Goal: Find specific page/section: Locate a particular part of the current website

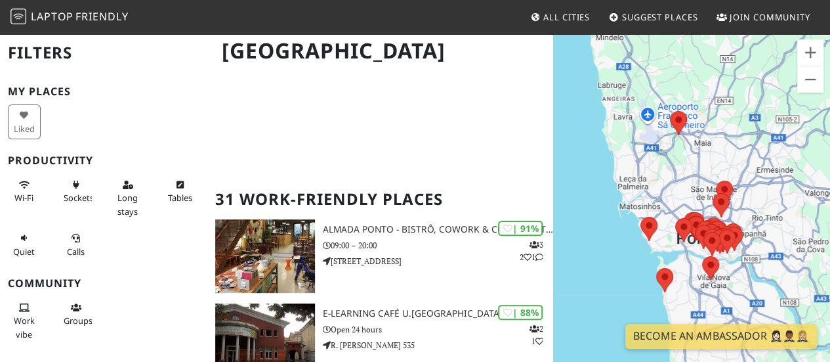
scroll to position [83, 0]
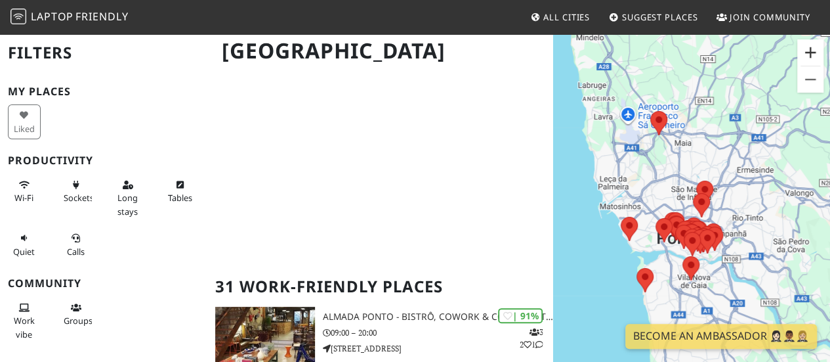
click at [808, 54] on button "Zoom in" at bounding box center [811, 52] width 26 height 26
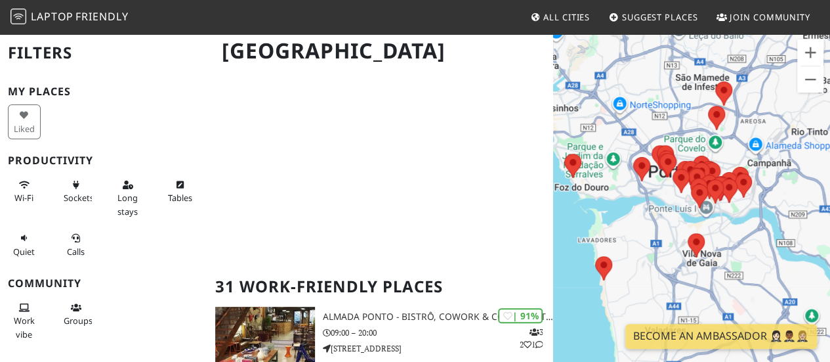
drag, startPoint x: 654, startPoint y: 194, endPoint x: 656, endPoint y: 85, distance: 108.3
click at [656, 85] on div "To navigate, press the arrow keys." at bounding box center [691, 214] width 277 height 362
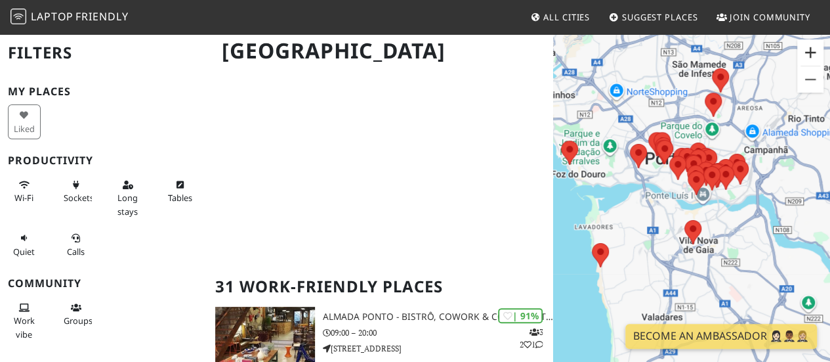
click at [813, 54] on button "Zoom in" at bounding box center [811, 52] width 26 height 26
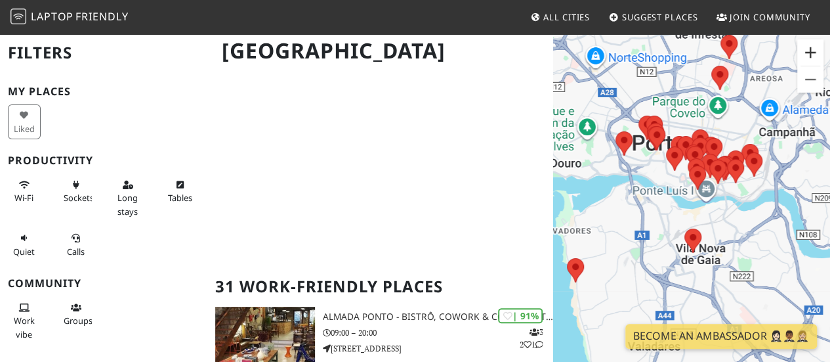
click at [813, 54] on button "Zoom in" at bounding box center [811, 52] width 26 height 26
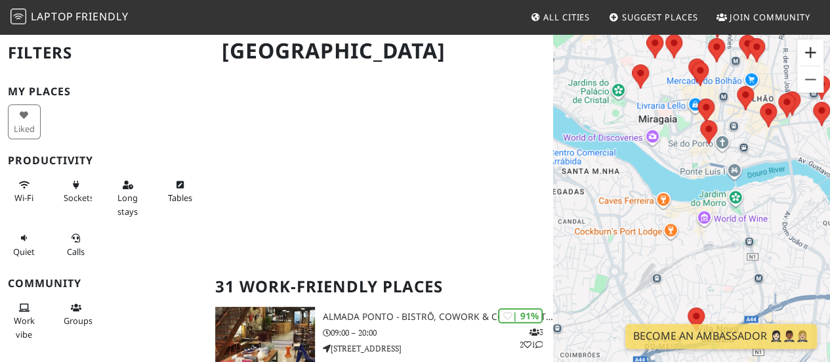
click at [813, 54] on button "Zoom in" at bounding box center [811, 52] width 26 height 26
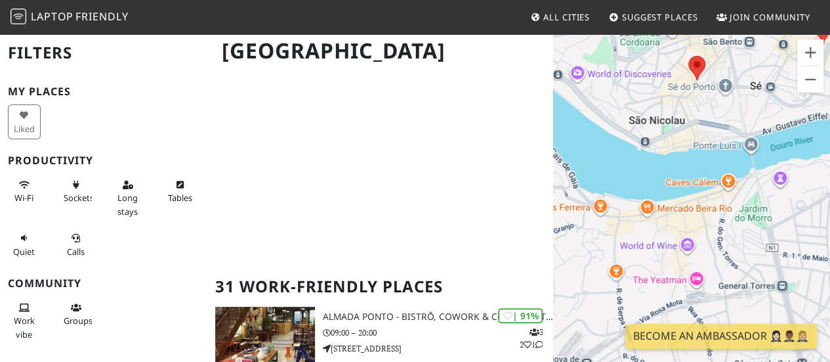
click at [636, 163] on div "To navigate, press the arrow keys." at bounding box center [691, 214] width 277 height 362
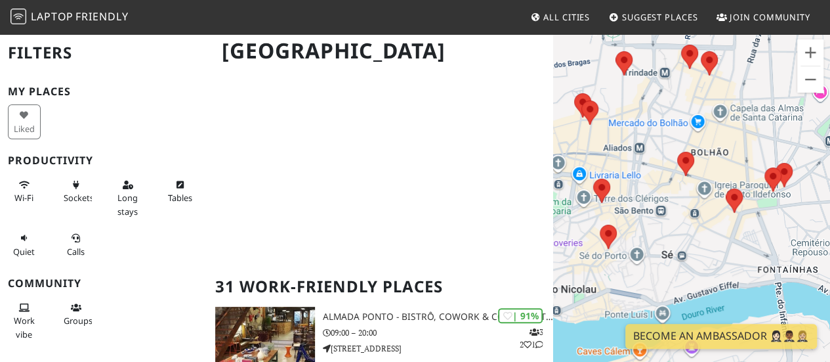
drag, startPoint x: 686, startPoint y: 103, endPoint x: 588, endPoint y: 282, distance: 204.2
click at [588, 282] on div "To navigate, press the arrow keys." at bounding box center [691, 214] width 277 height 362
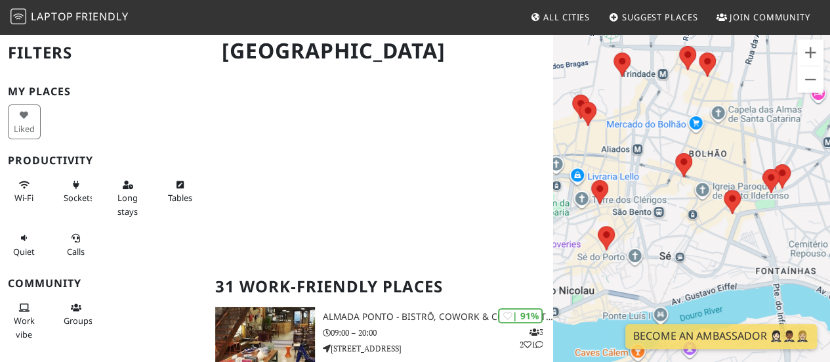
click at [722, 183] on div "To navigate, press the arrow keys." at bounding box center [691, 214] width 277 height 362
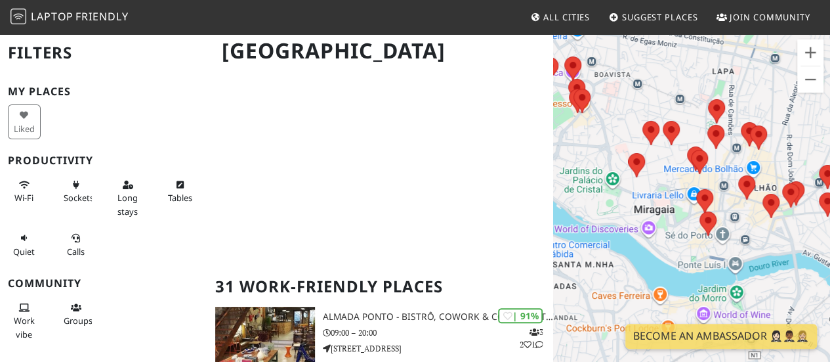
drag, startPoint x: 776, startPoint y: 114, endPoint x: 820, endPoint y: 120, distance: 44.5
click at [820, 120] on div "To navigate, press the arrow keys." at bounding box center [691, 214] width 277 height 362
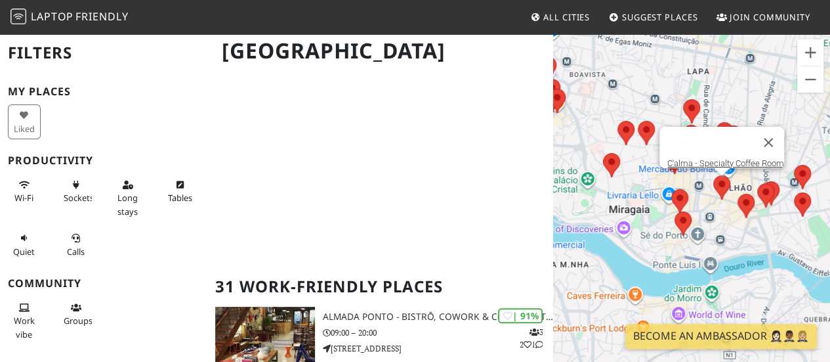
click at [714, 175] on area at bounding box center [714, 175] width 0 height 0
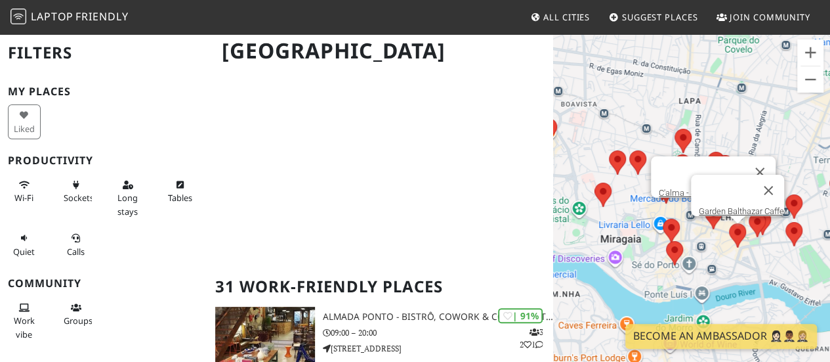
click at [729, 223] on area at bounding box center [729, 223] width 0 height 0
click at [775, 187] on button "Close" at bounding box center [769, 191] width 32 height 32
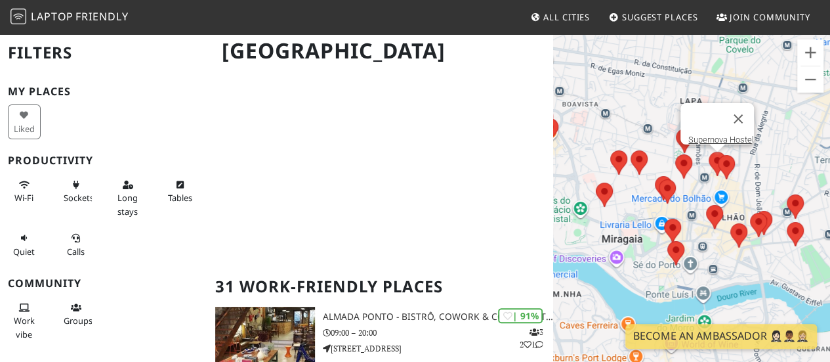
click at [709, 152] on area at bounding box center [709, 152] width 0 height 0
click at [715, 135] on link "Supernova Hostel" at bounding box center [722, 140] width 66 height 10
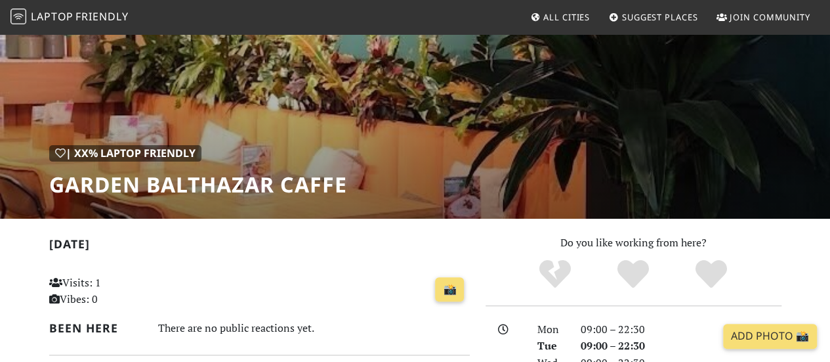
scroll to position [88, 0]
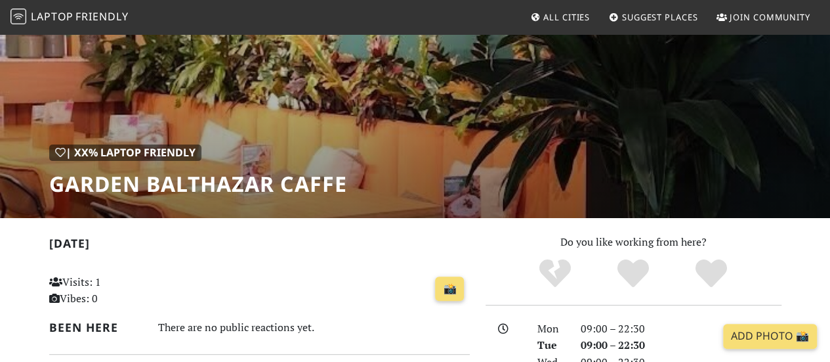
click at [155, 188] on h1 "Garden Balthazar Caffe" at bounding box center [198, 183] width 298 height 25
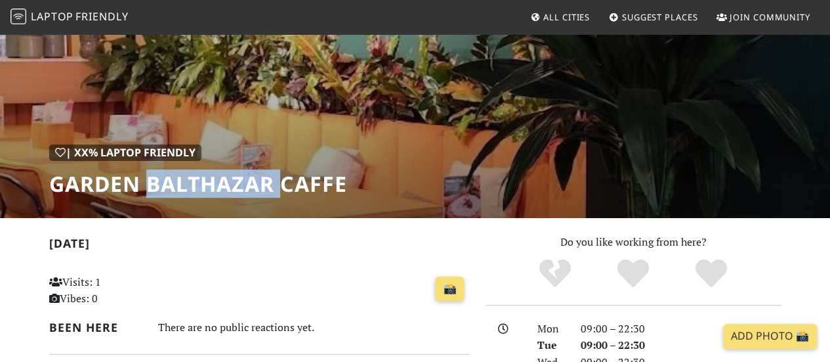
click at [155, 188] on h1 "Garden Balthazar Caffe" at bounding box center [198, 183] width 298 height 25
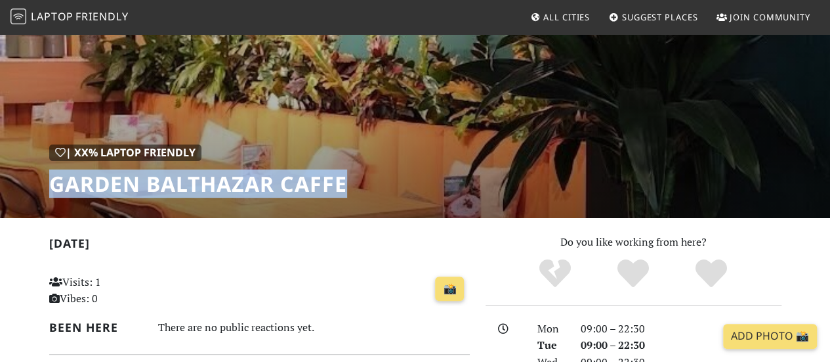
click at [155, 188] on h1 "Garden Balthazar Caffe" at bounding box center [198, 183] width 298 height 25
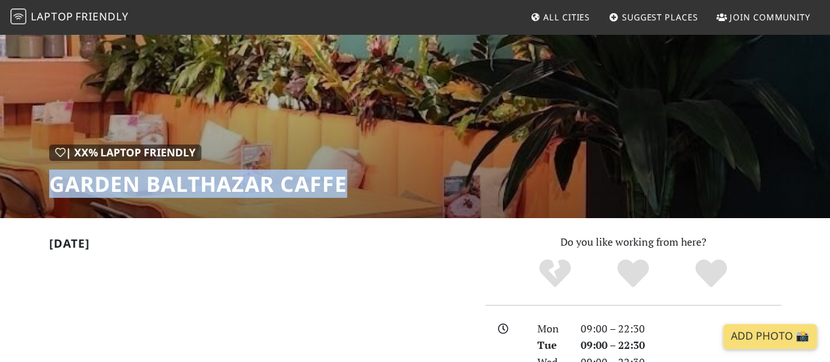
copy div "Garden Balthazar Caffe"
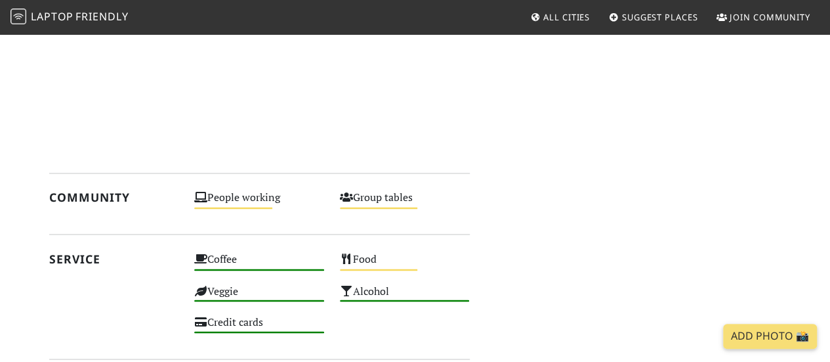
scroll to position [486, 0]
